Goal: Feedback & Contribution: Leave review/rating

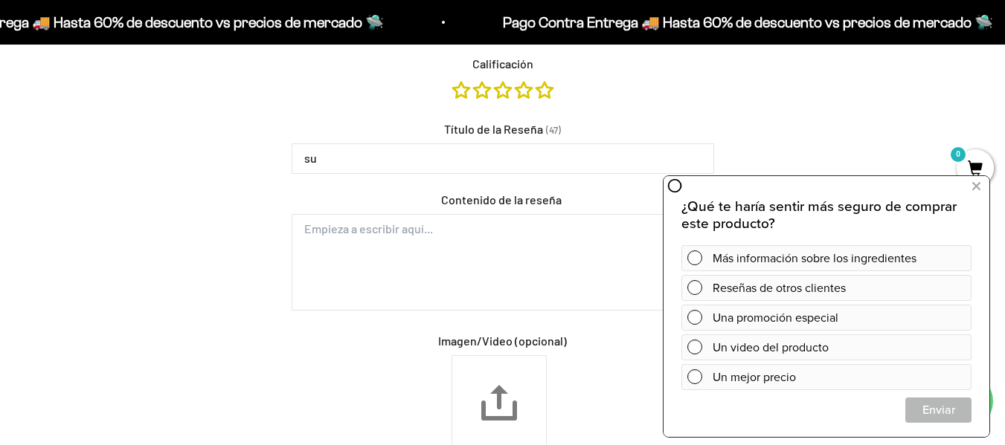
type input "s"
type input "super confiable"
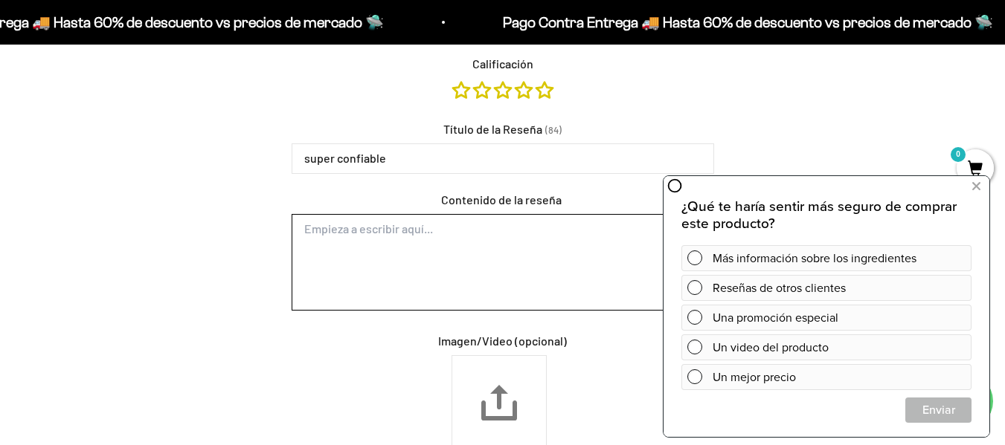
click at [411, 234] on textarea "Contenido de la reseña" at bounding box center [503, 262] width 422 height 97
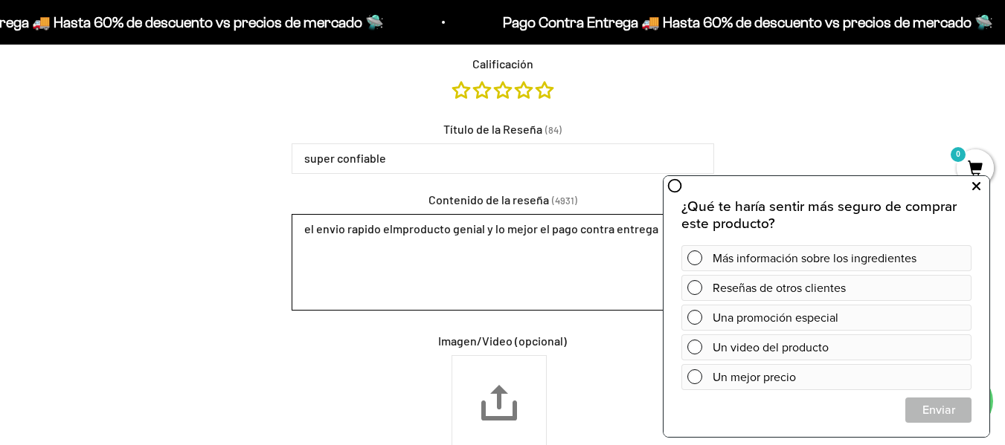
type textarea "el envio rapido elmproducto genial y lo mejor el pago contra entrega"
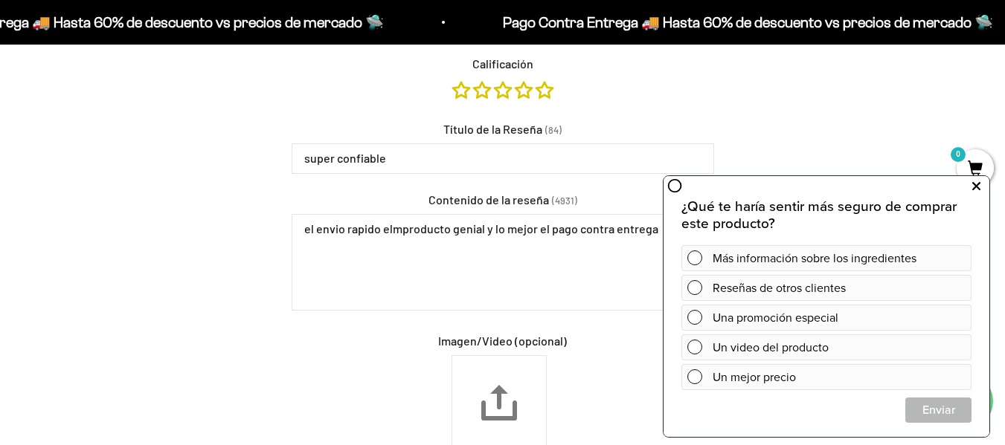
click at [977, 185] on icon at bounding box center [976, 186] width 8 height 19
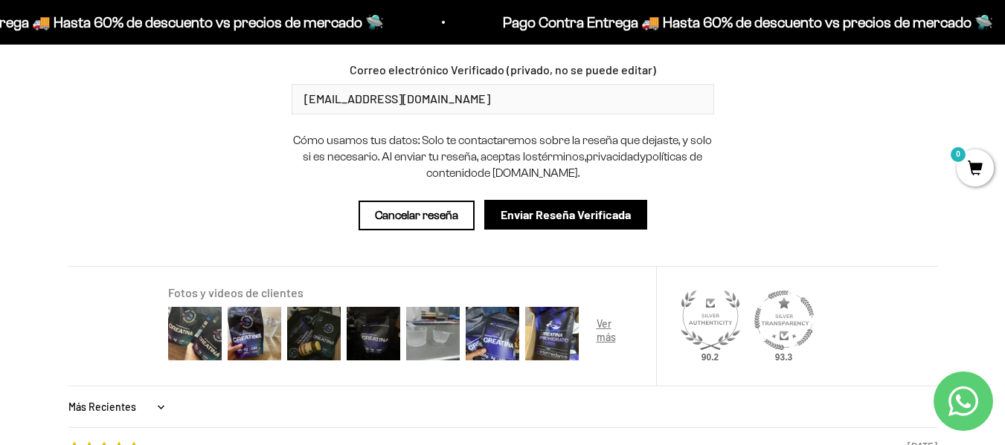
scroll to position [1818, 0]
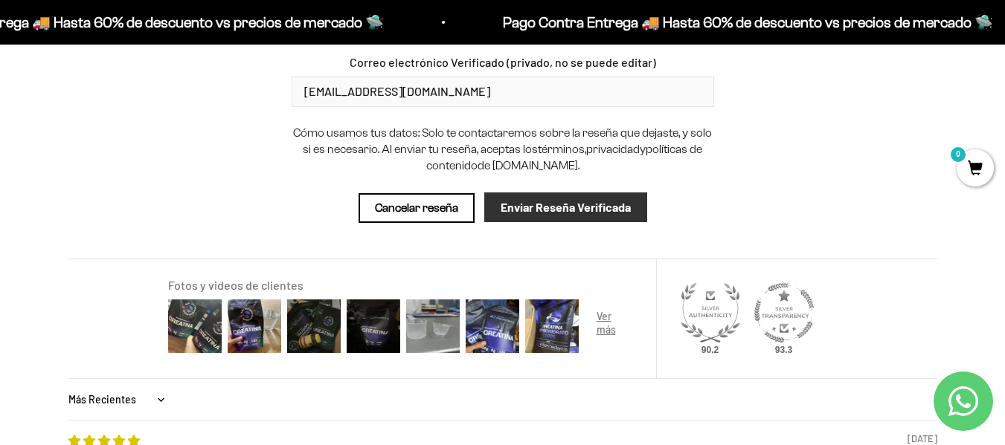
click at [570, 209] on input "Enviar Reseña Verificada" at bounding box center [565, 208] width 163 height 30
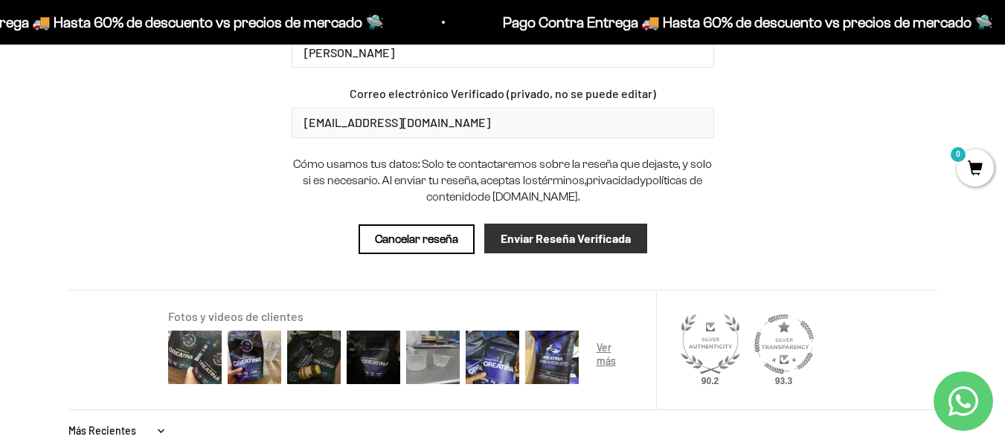
scroll to position [1849, 0]
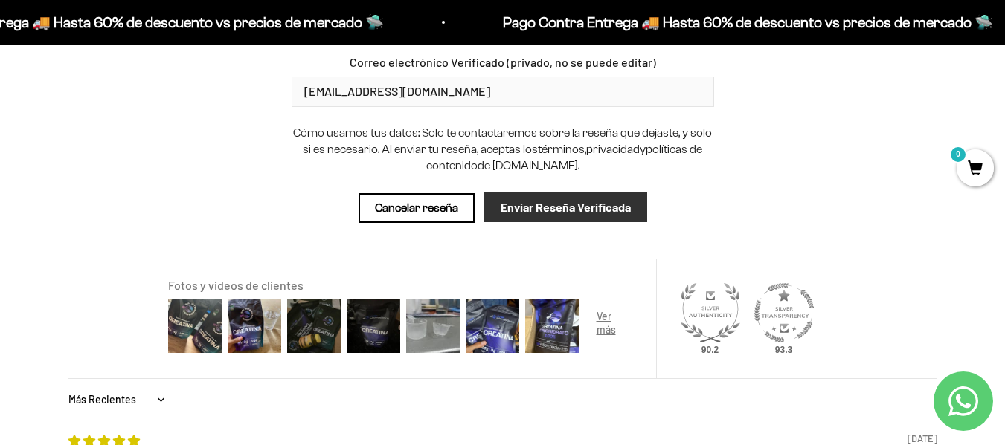
click at [570, 209] on input "Enviar Reseña Verificada" at bounding box center [565, 208] width 163 height 30
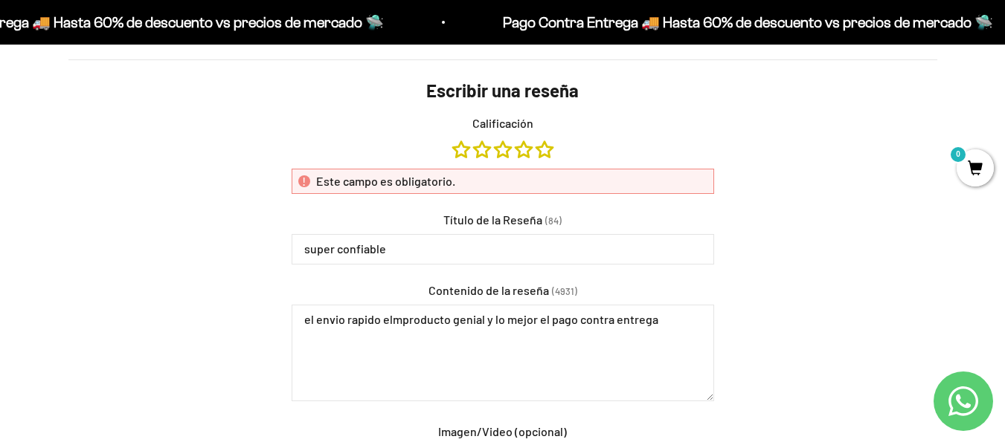
scroll to position [1235, 0]
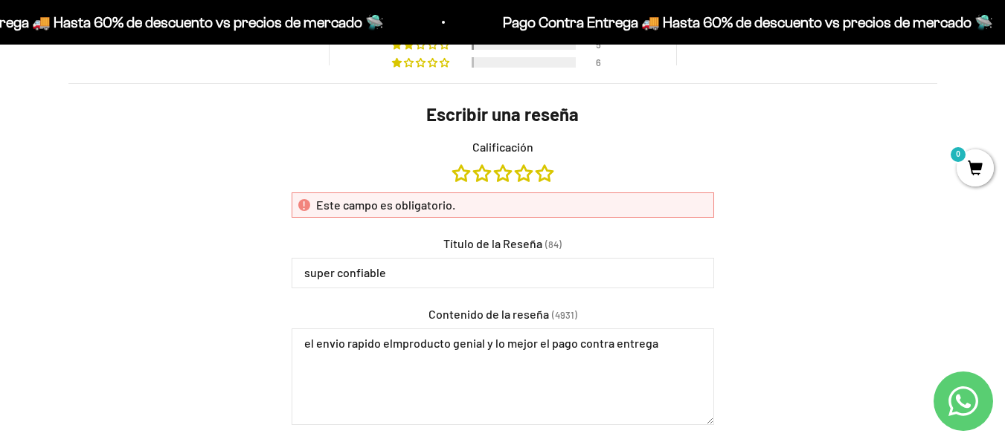
click at [509, 204] on div "Este campo es obligatorio." at bounding box center [503, 205] width 422 height 25
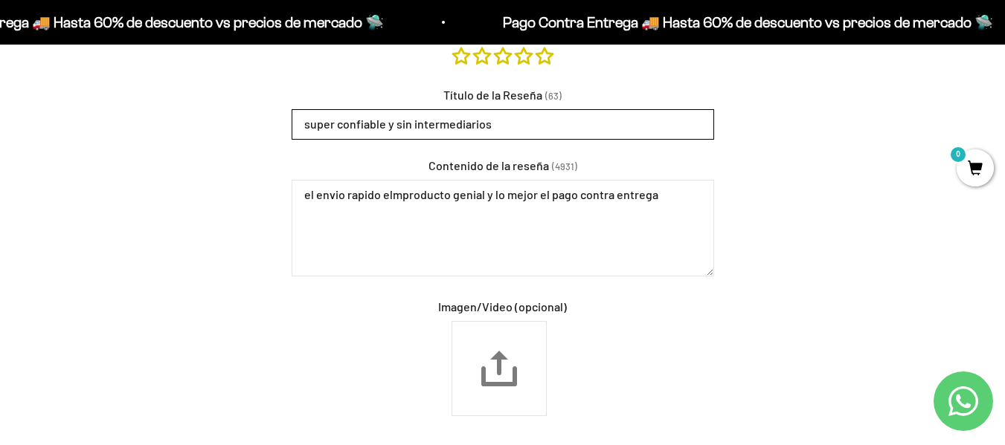
scroll to position [1423, 0]
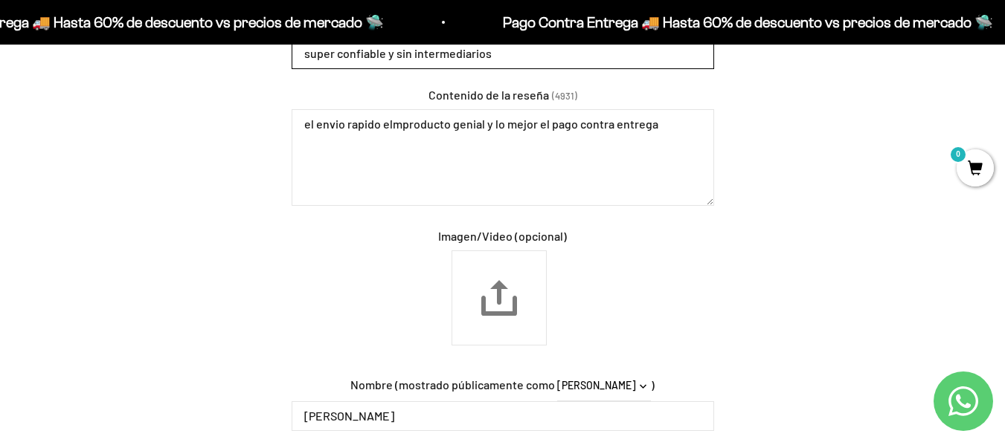
type input "super confiable y sin intermediarios"
click at [779, 170] on div "Escribir una reseña Calificación Título de la Reseña (63) super confiable y sin…" at bounding box center [502, 274] width 869 height 758
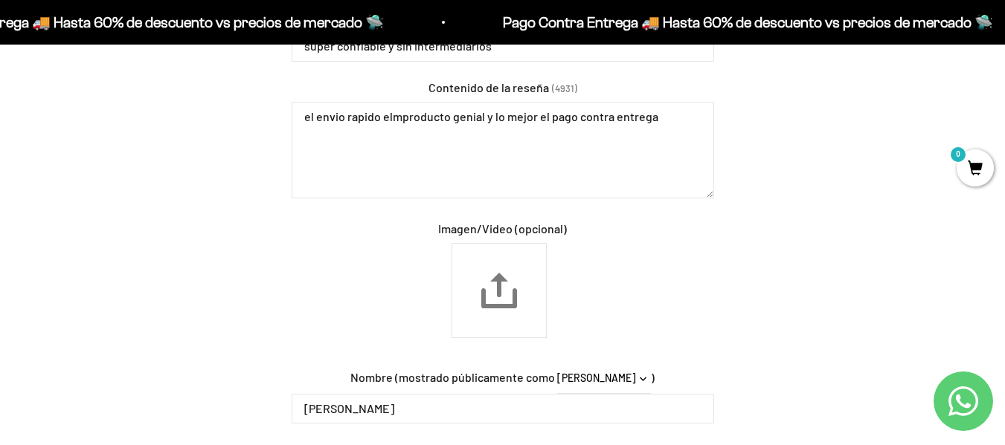
scroll to position [1961, 0]
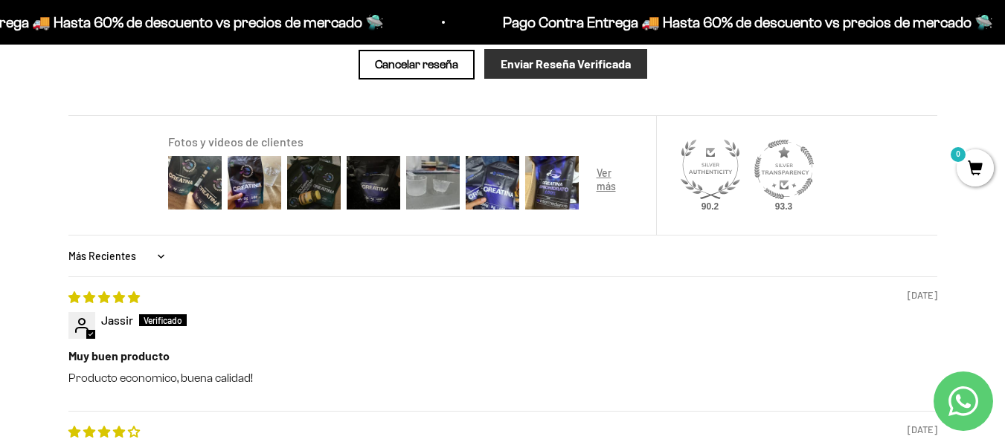
click at [555, 61] on input "Enviar Reseña Verificada" at bounding box center [565, 64] width 163 height 30
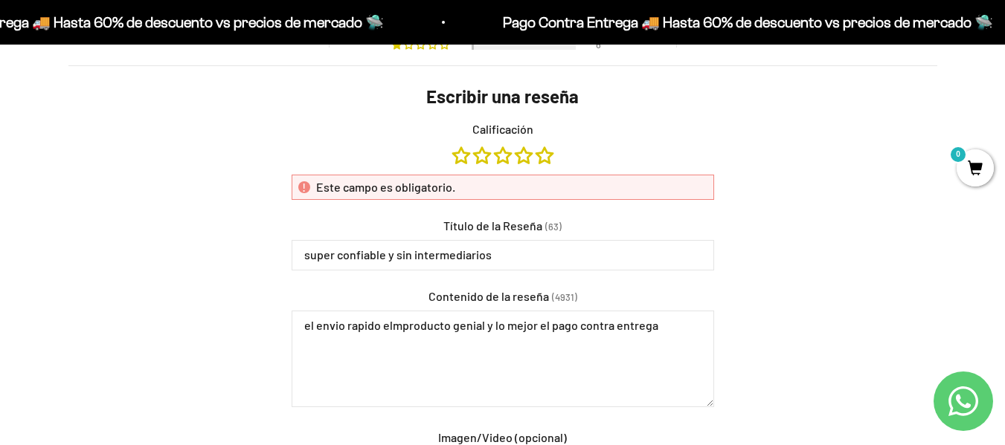
scroll to position [1229, 0]
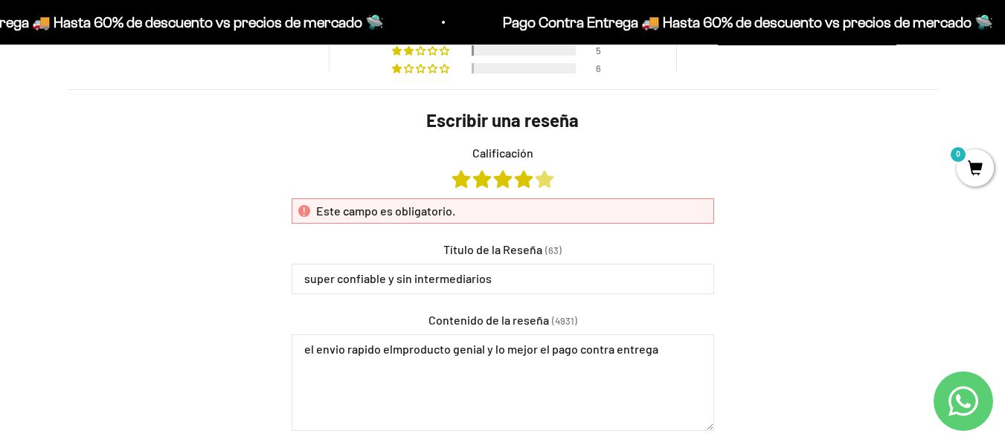
click at [542, 181] on link "Calificación" at bounding box center [544, 179] width 18 height 16
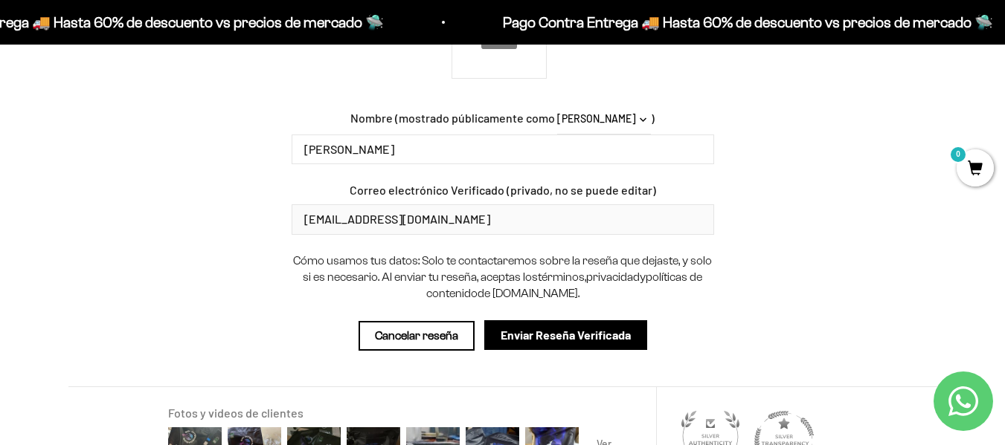
scroll to position [1721, 0]
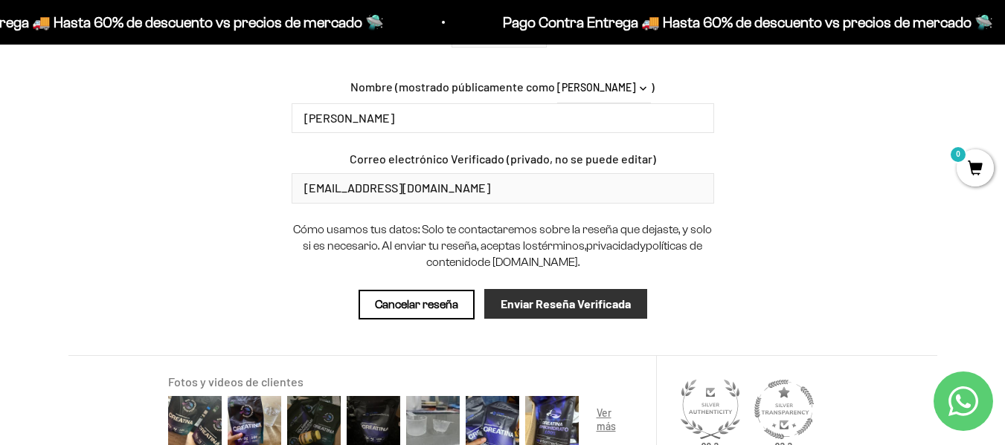
click at [617, 305] on input "Enviar Reseña Verificada" at bounding box center [565, 304] width 163 height 30
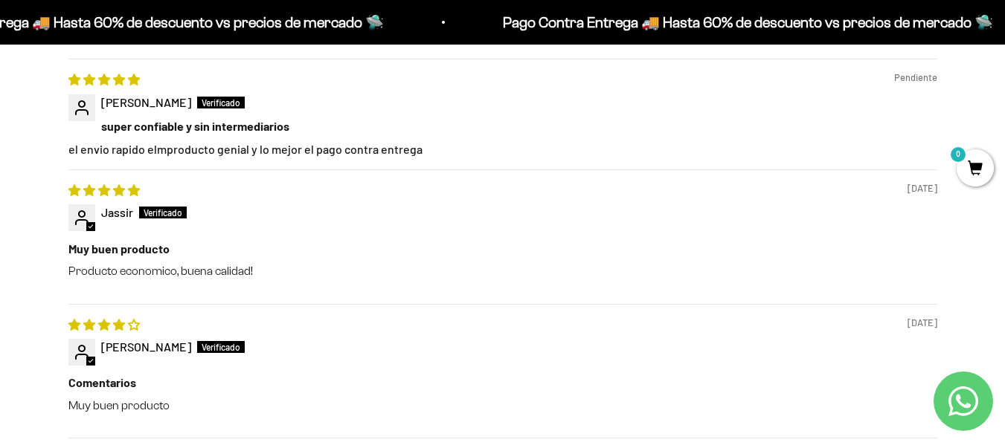
scroll to position [1439, 0]
